Goal: Transaction & Acquisition: Purchase product/service

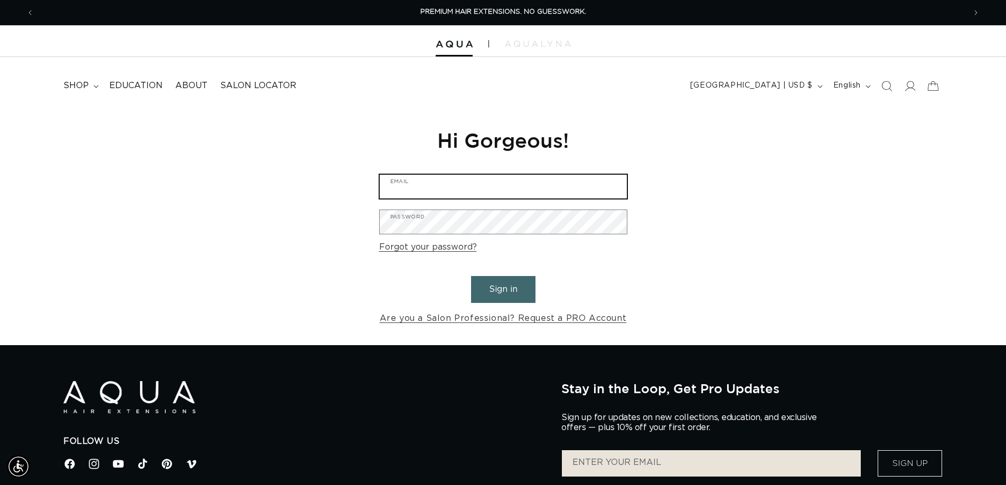
type input "info@noufalhaircolorstudio.com"
click at [489, 279] on button "Sign in" at bounding box center [503, 289] width 64 height 27
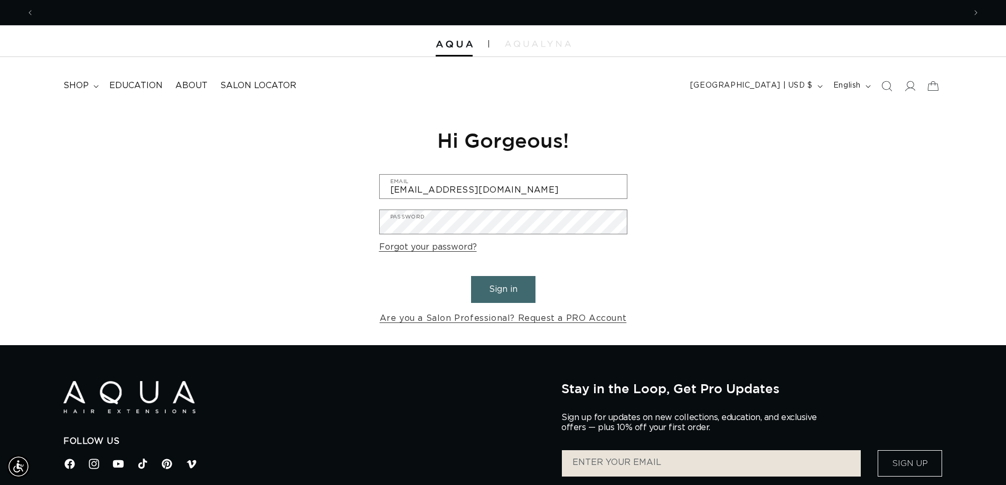
scroll to position [0, 931]
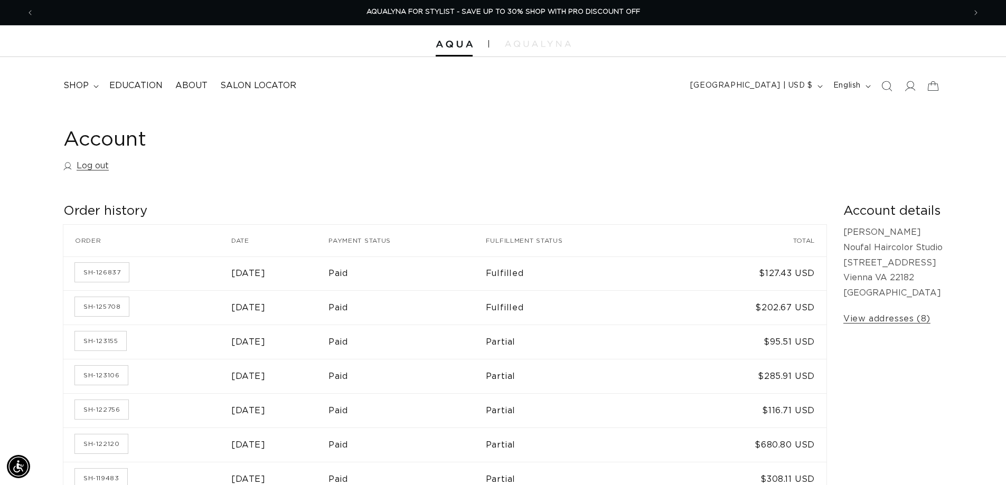
scroll to position [0, 1863]
click at [83, 82] on span "shop" at bounding box center [75, 85] width 25 height 11
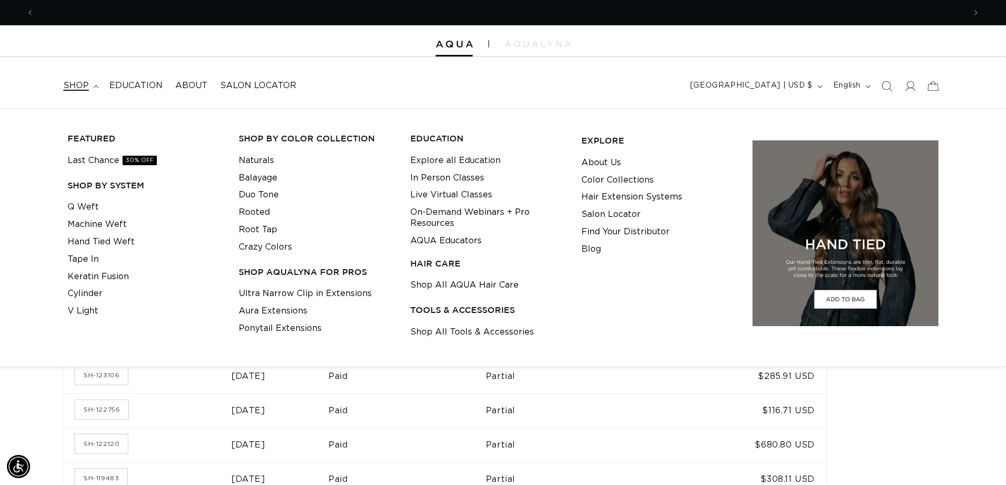
scroll to position [0, 931]
click at [447, 331] on link "Shop All Tools & Accessories" at bounding box center [472, 332] width 124 height 17
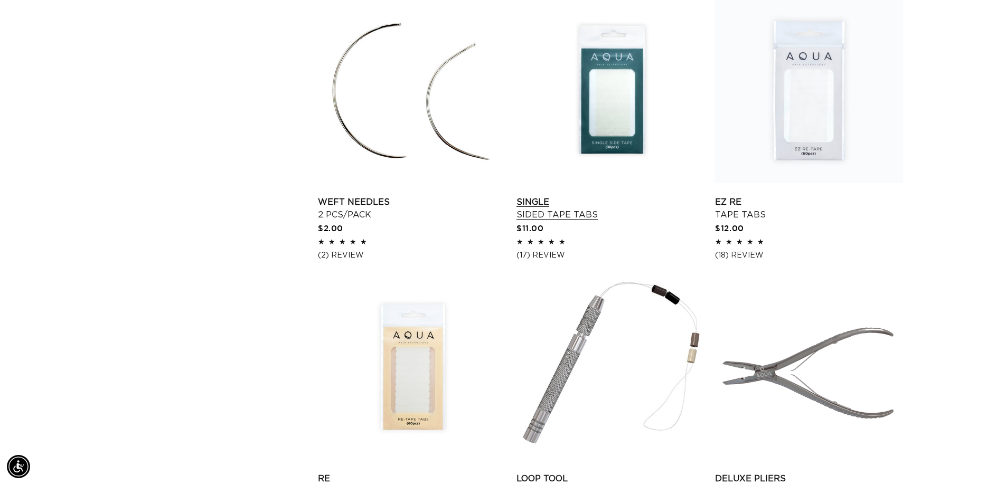
scroll to position [0, 1863]
click at [604, 196] on link "Single Sided Tape Tabs" at bounding box center [611, 208] width 188 height 25
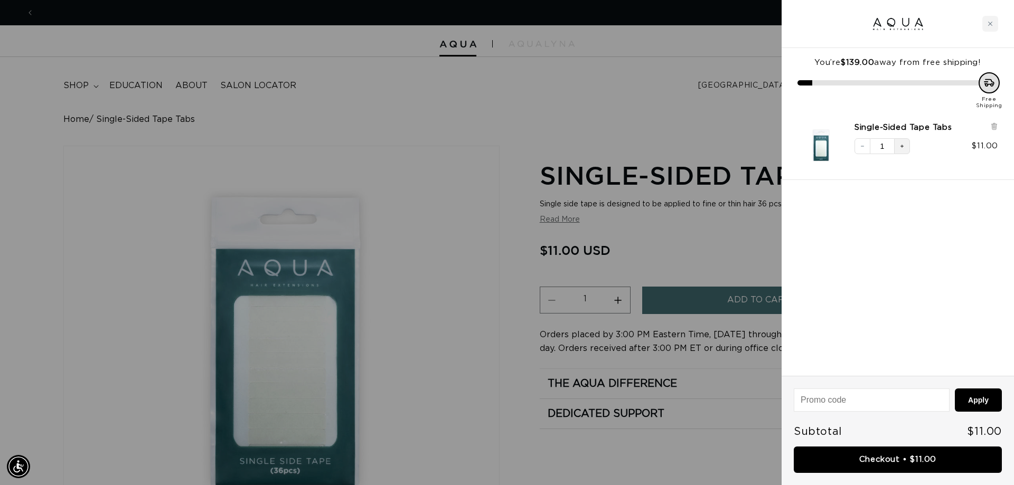
scroll to position [0, 939]
click at [905, 146] on button "Increase quantity" at bounding box center [902, 146] width 16 height 16
click at [846, 453] on link "Checkout • $22.00" at bounding box center [898, 460] width 208 height 27
